Goal: Task Accomplishment & Management: Complete application form

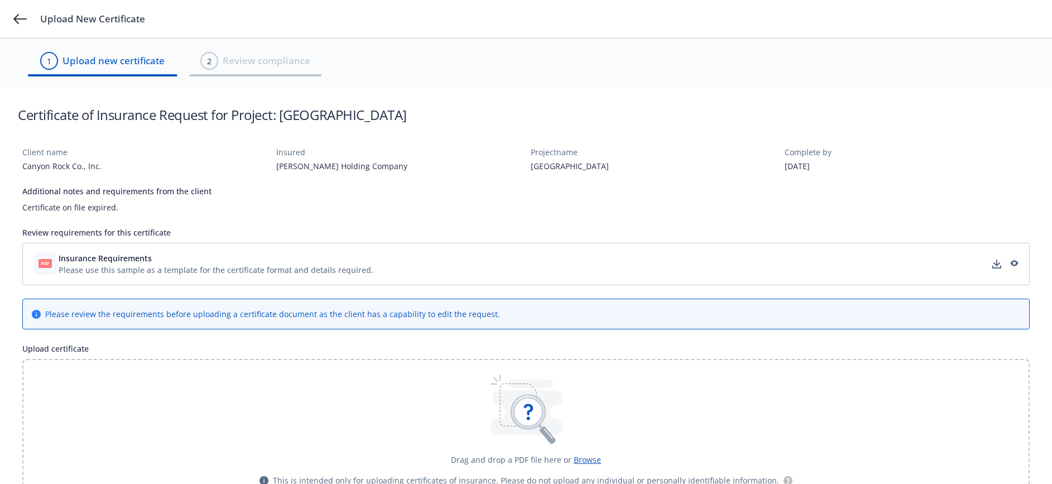
click at [149, 265] on div "Please use this sample as a template for the certificate format and details req…" at bounding box center [216, 270] width 315 height 12
click at [232, 52] on div "2 Review compliance" at bounding box center [255, 61] width 110 height 18
click at [232, 59] on span "Review compliance" at bounding box center [267, 61] width 88 height 15
